Goal: Task Accomplishment & Management: Manage account settings

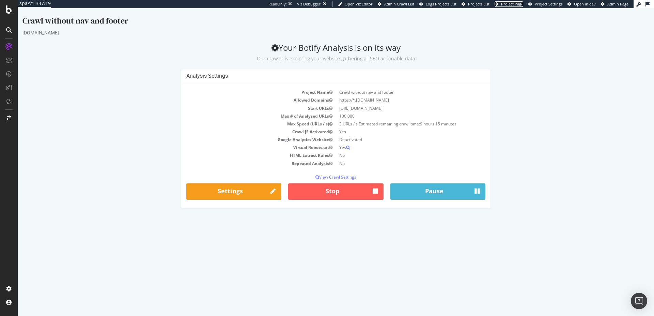
click at [516, 5] on span "Project Page" at bounding box center [512, 3] width 22 height 5
click at [403, 4] on span "Admin Crawl List" at bounding box center [399, 3] width 30 height 5
click at [648, 5] on icon at bounding box center [648, 4] width 4 height 5
click at [307, 195] on button "Stop" at bounding box center [335, 191] width 95 height 16
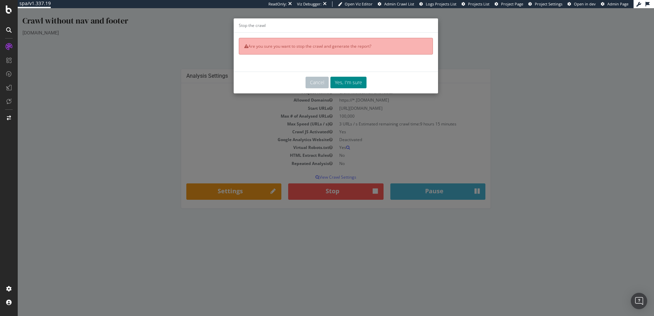
click at [356, 85] on button "Yes, I'm sure" at bounding box center [348, 83] width 36 height 12
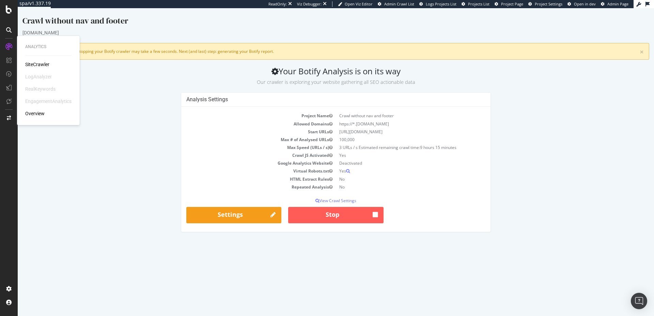
click at [563, 203] on div "Analysis Settings Project Name Crawl without nav and footer Allowed Domains htt…" at bounding box center [336, 165] width 634 height 146
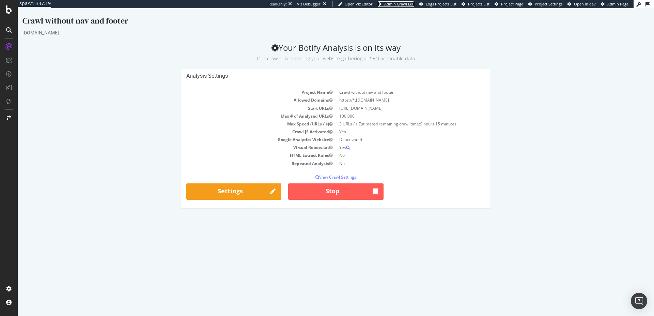
click at [405, 6] on link "Admin Crawl List" at bounding box center [396, 3] width 36 height 5
